Goal: Check status: Check status

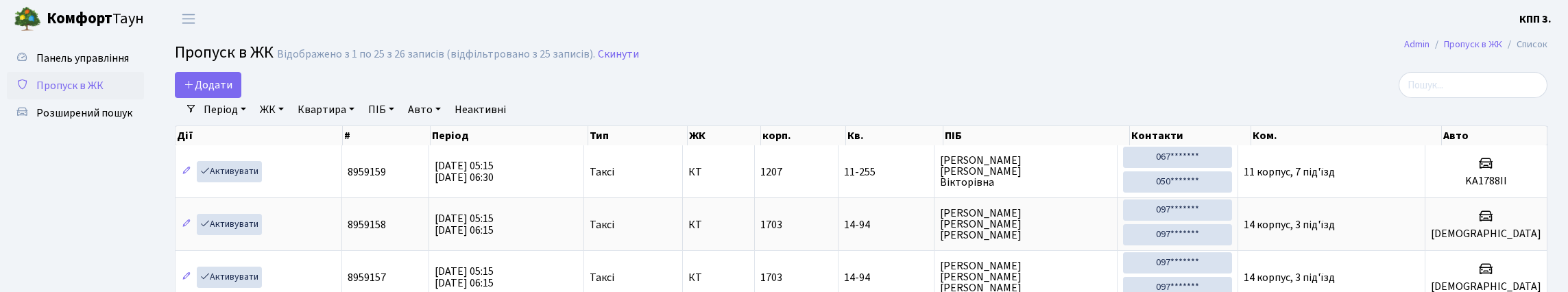
select select "25"
click at [1482, 94] on input "search" at bounding box center [1473, 85] width 149 height 26
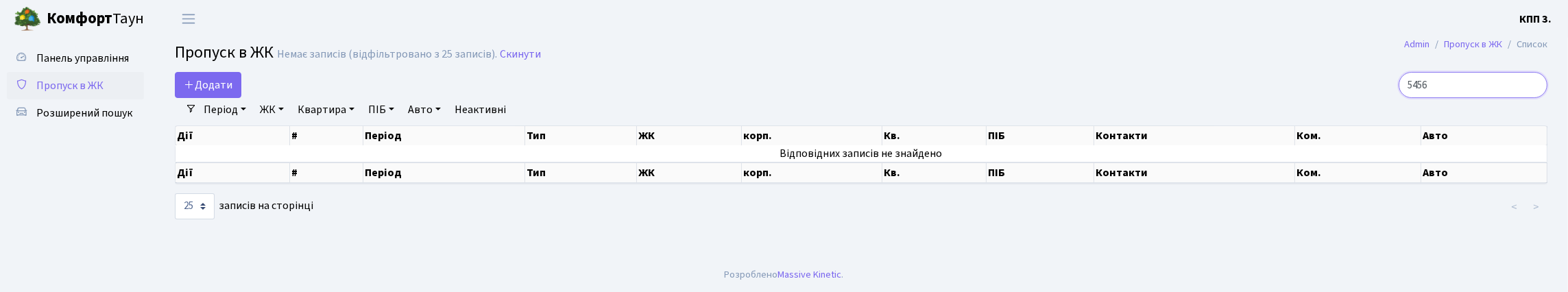
type input "5456"
click at [1532, 97] on input "5456" at bounding box center [1473, 85] width 149 height 26
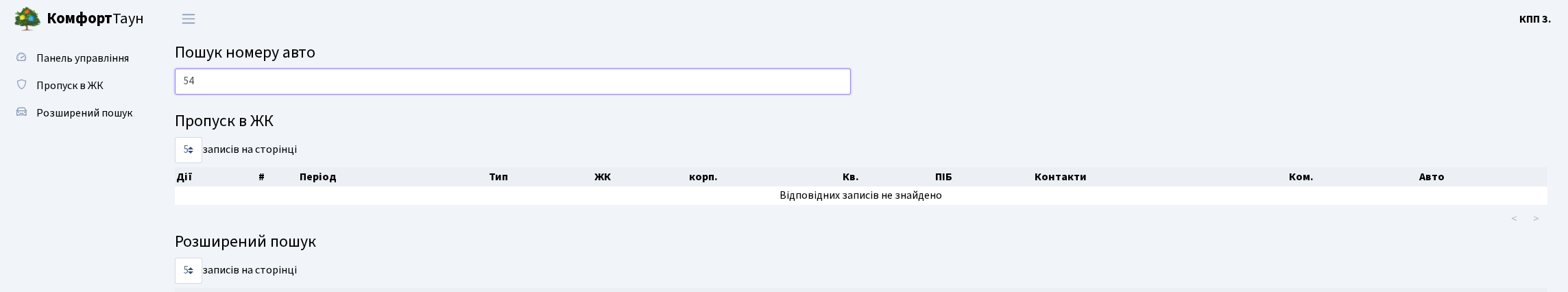
type input "5"
